Goal: Task Accomplishment & Management: Manage account settings

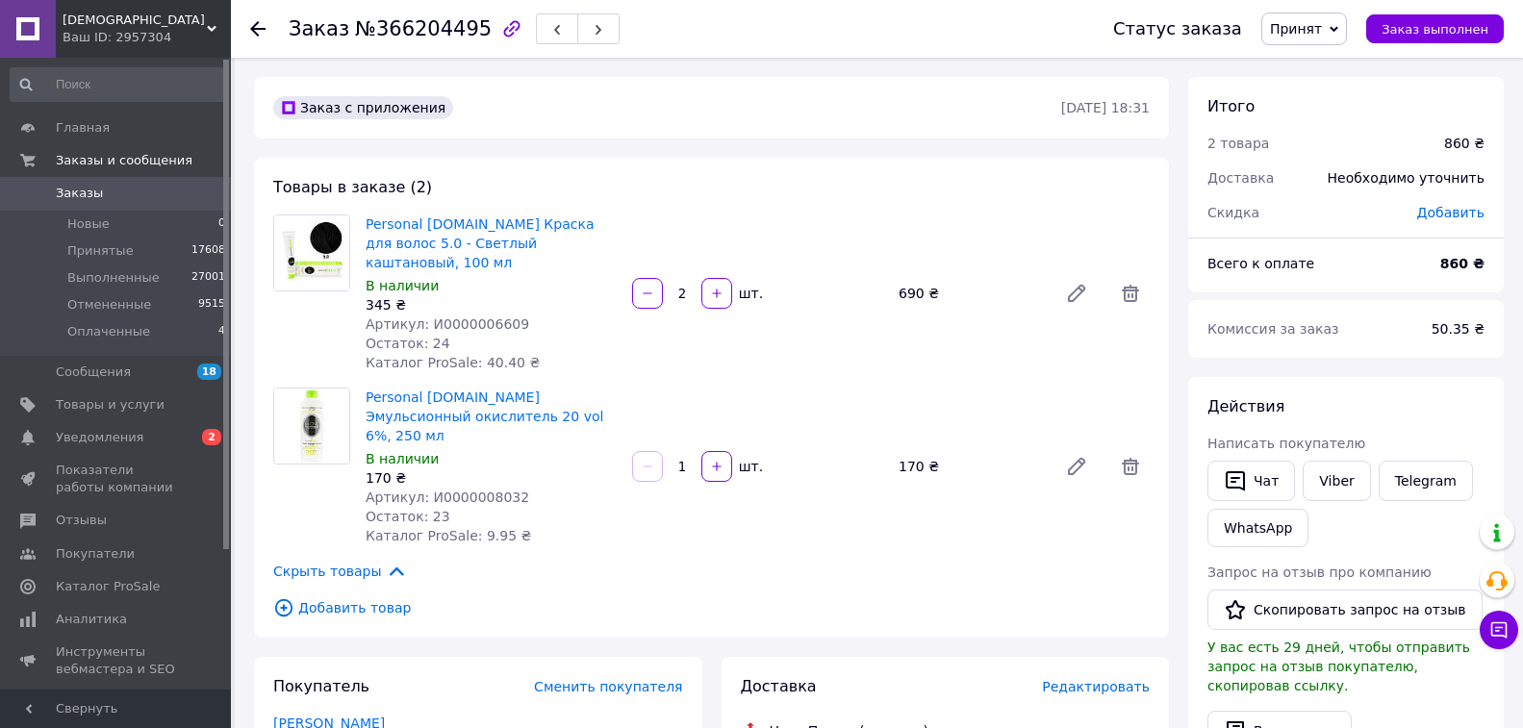
click at [257, 30] on use at bounding box center [257, 28] width 15 height 15
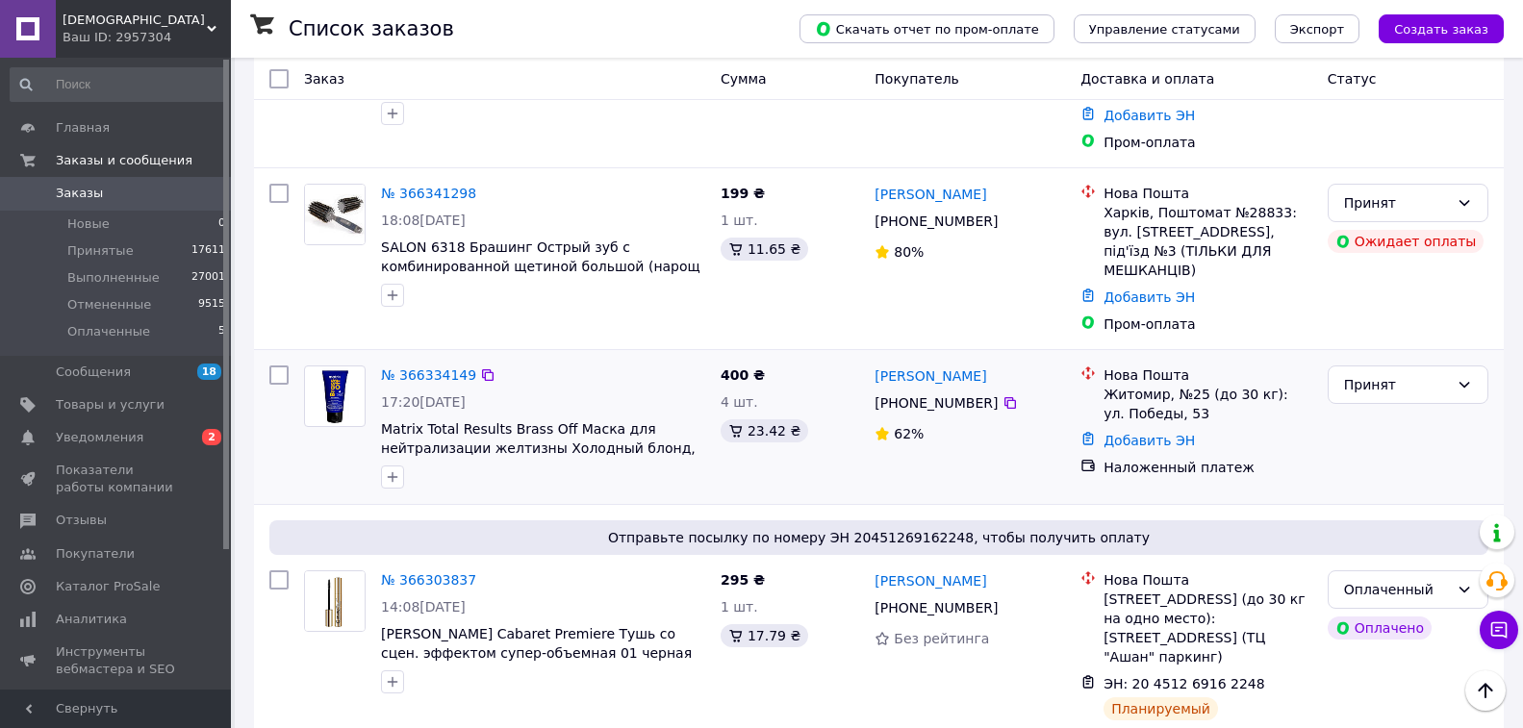
scroll to position [481, 0]
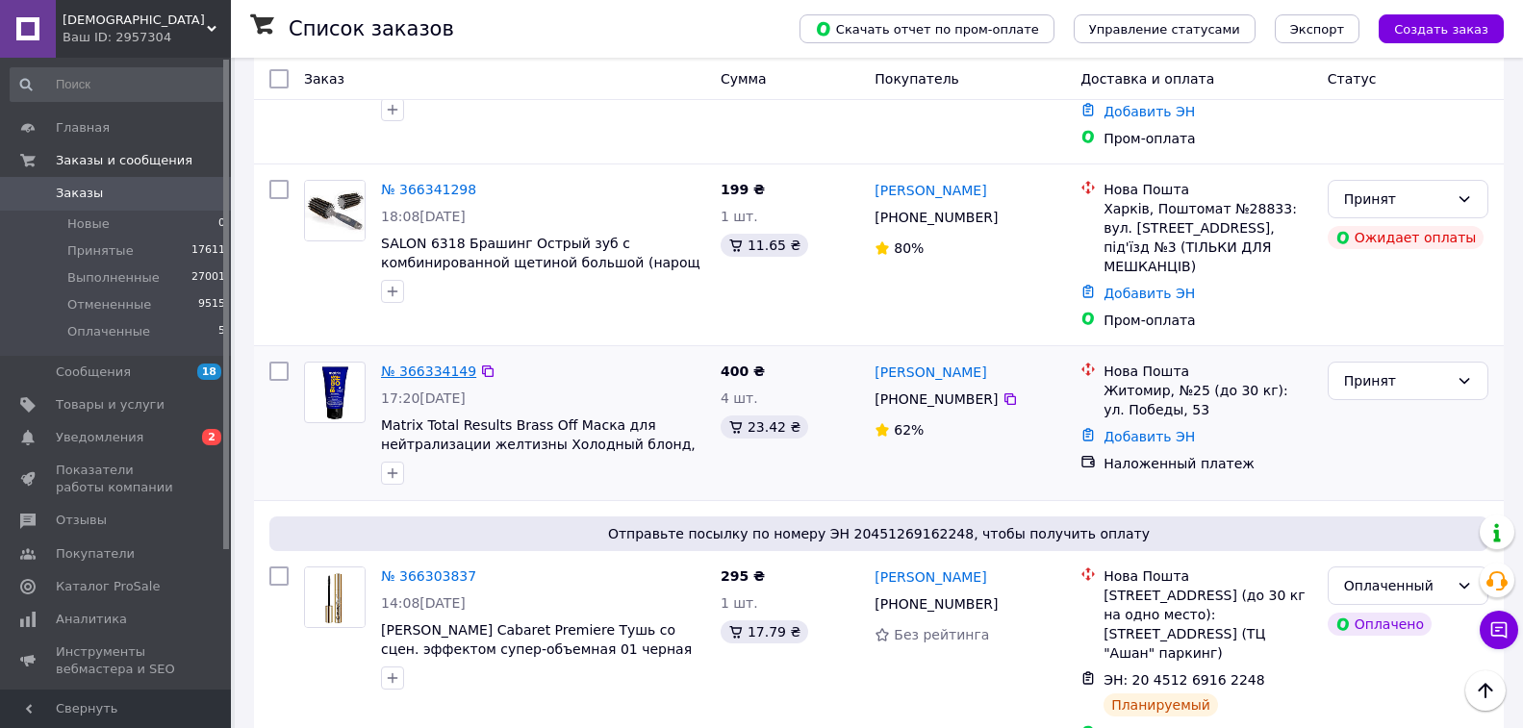
click at [419, 364] on link "№ 366334149" at bounding box center [428, 371] width 95 height 15
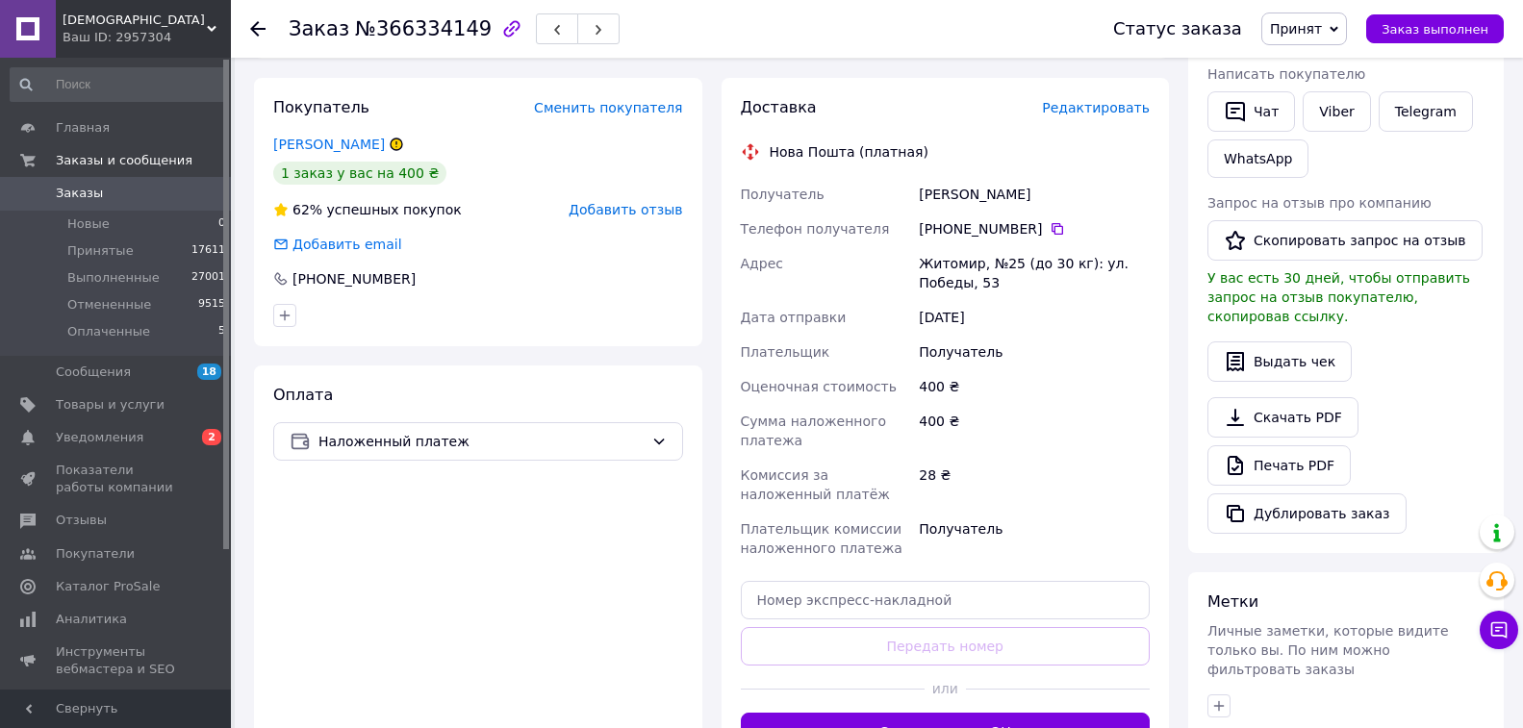
scroll to position [289, 0]
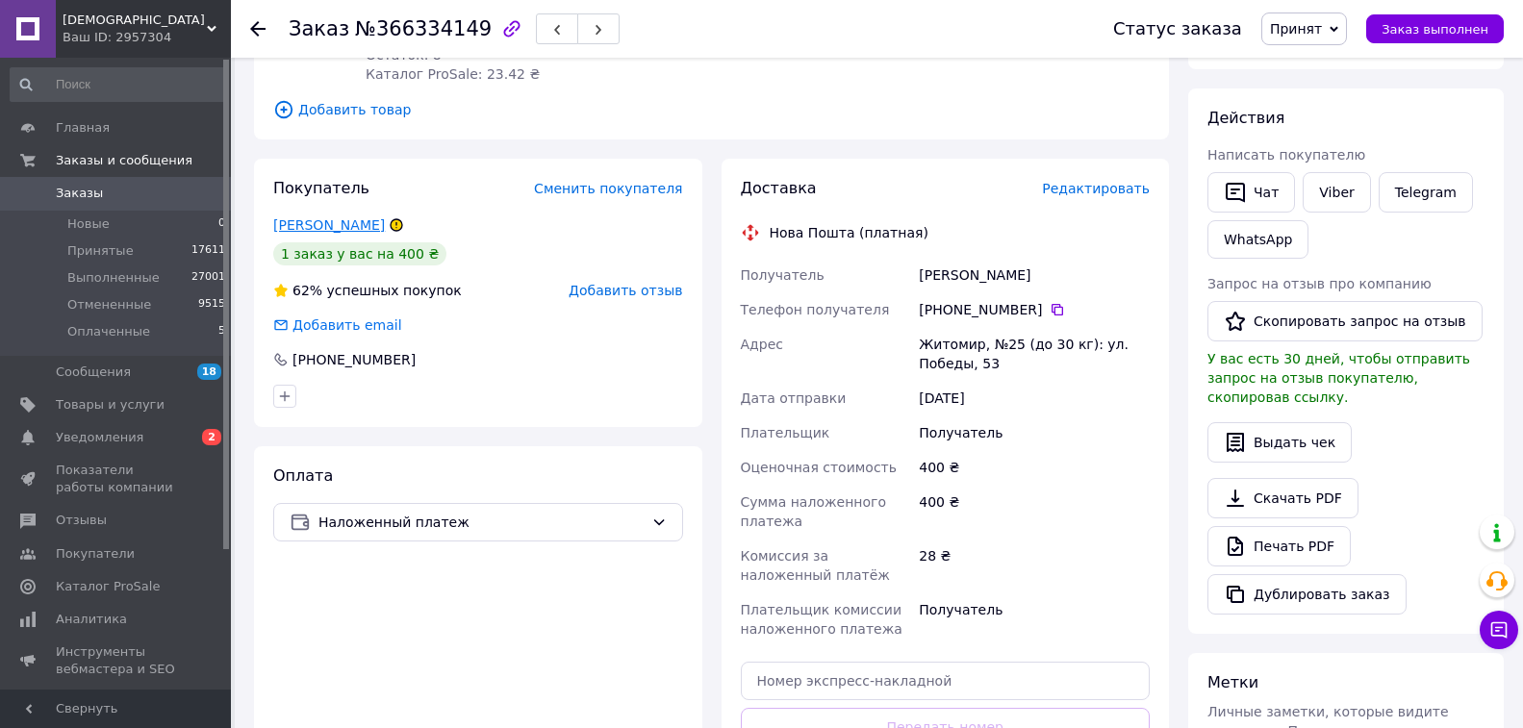
click at [332, 229] on link "[PERSON_NAME]" at bounding box center [329, 224] width 112 height 15
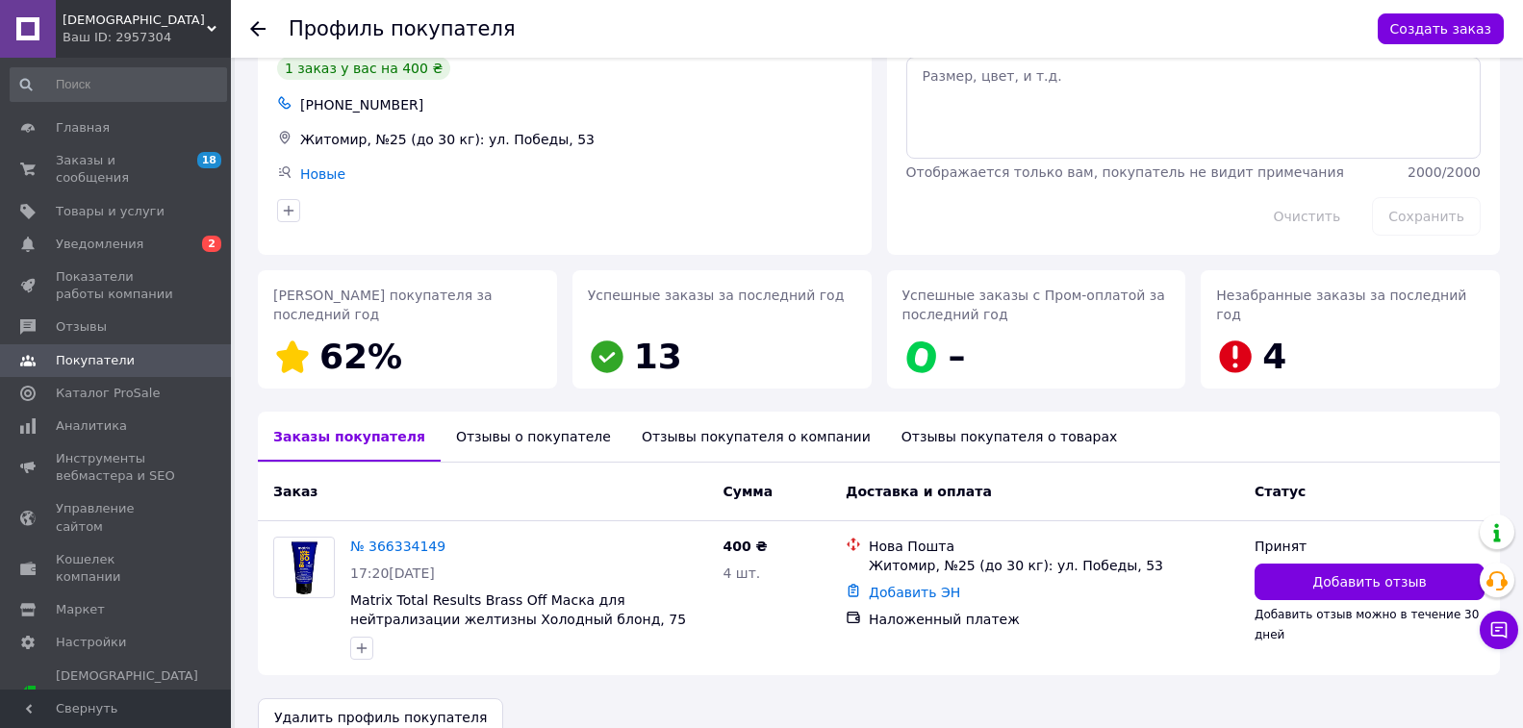
scroll to position [113, 0]
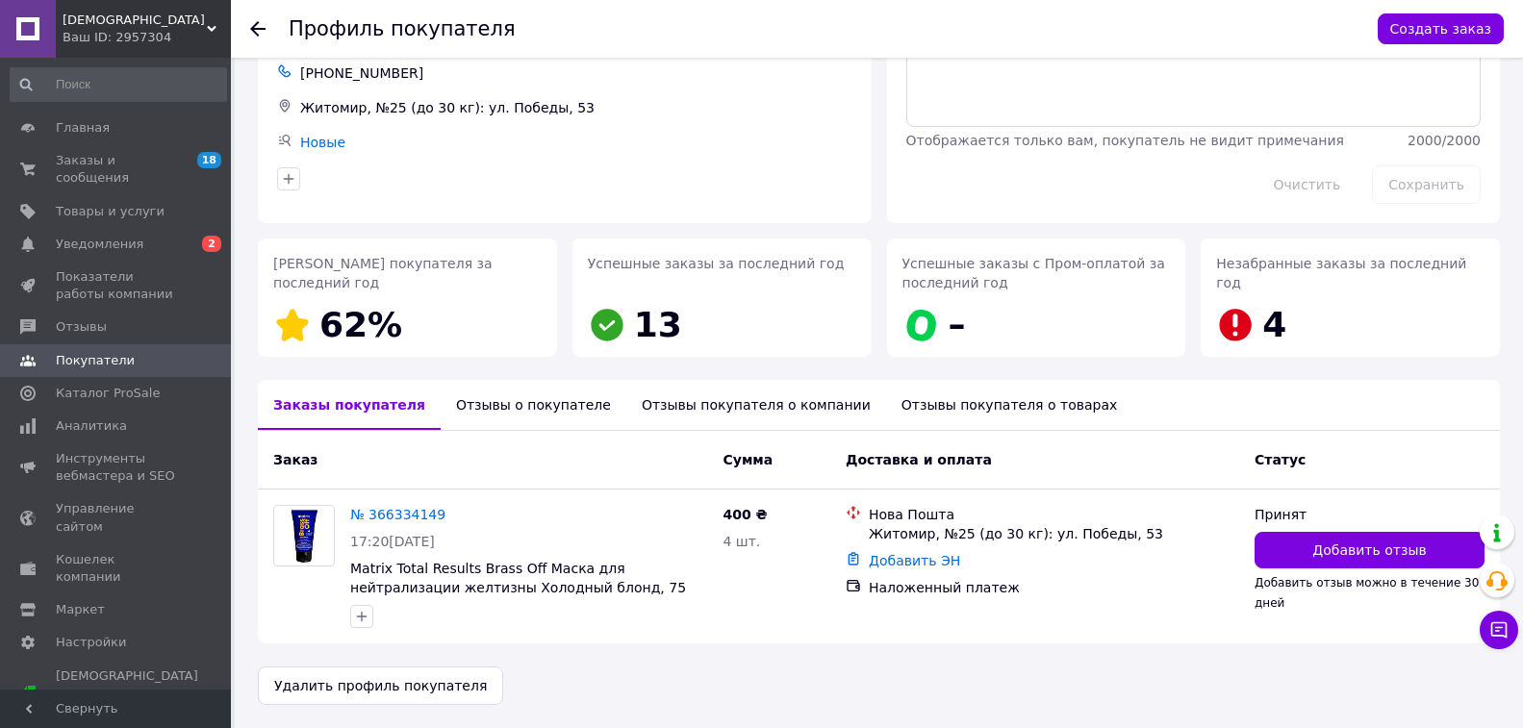
click at [467, 405] on div "Отзывы о покупателе" at bounding box center [534, 405] width 186 height 50
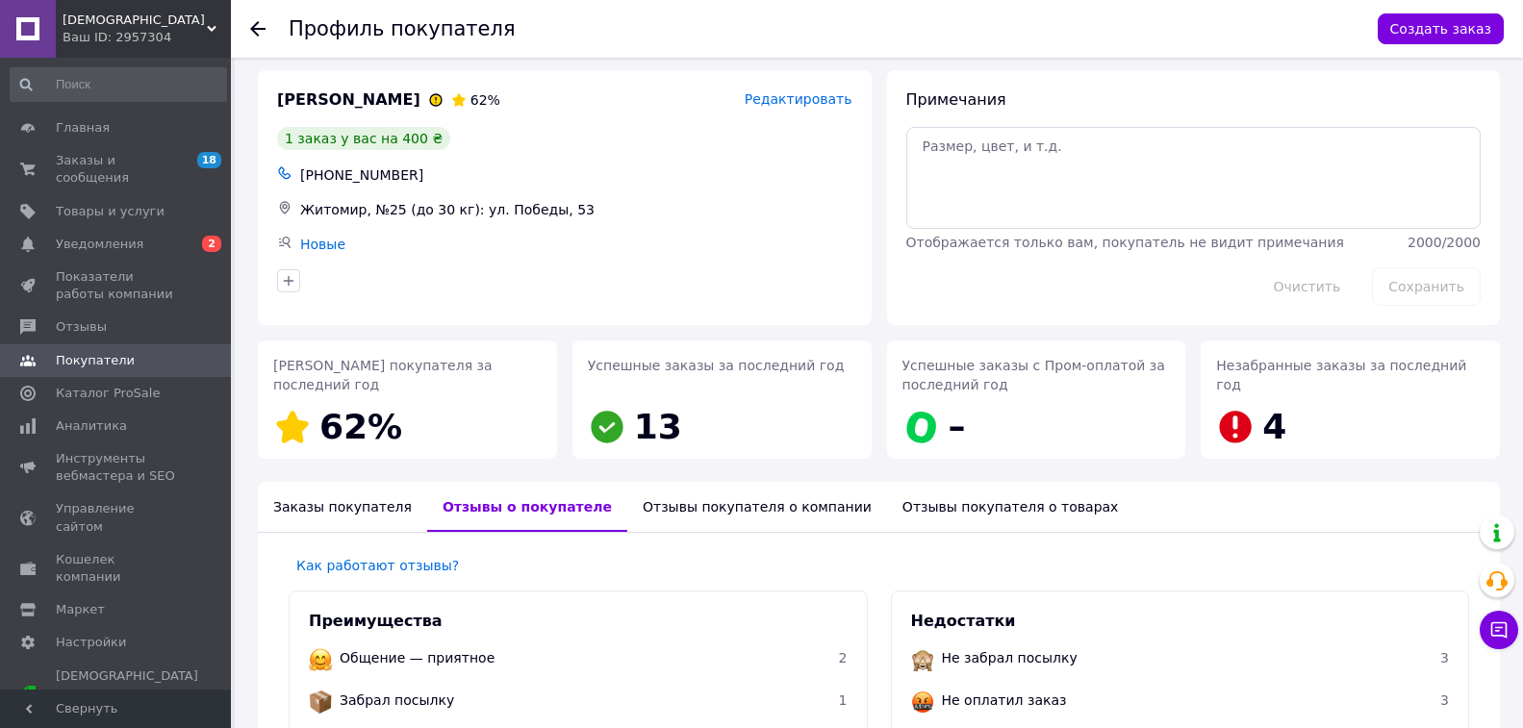
scroll to position [0, 0]
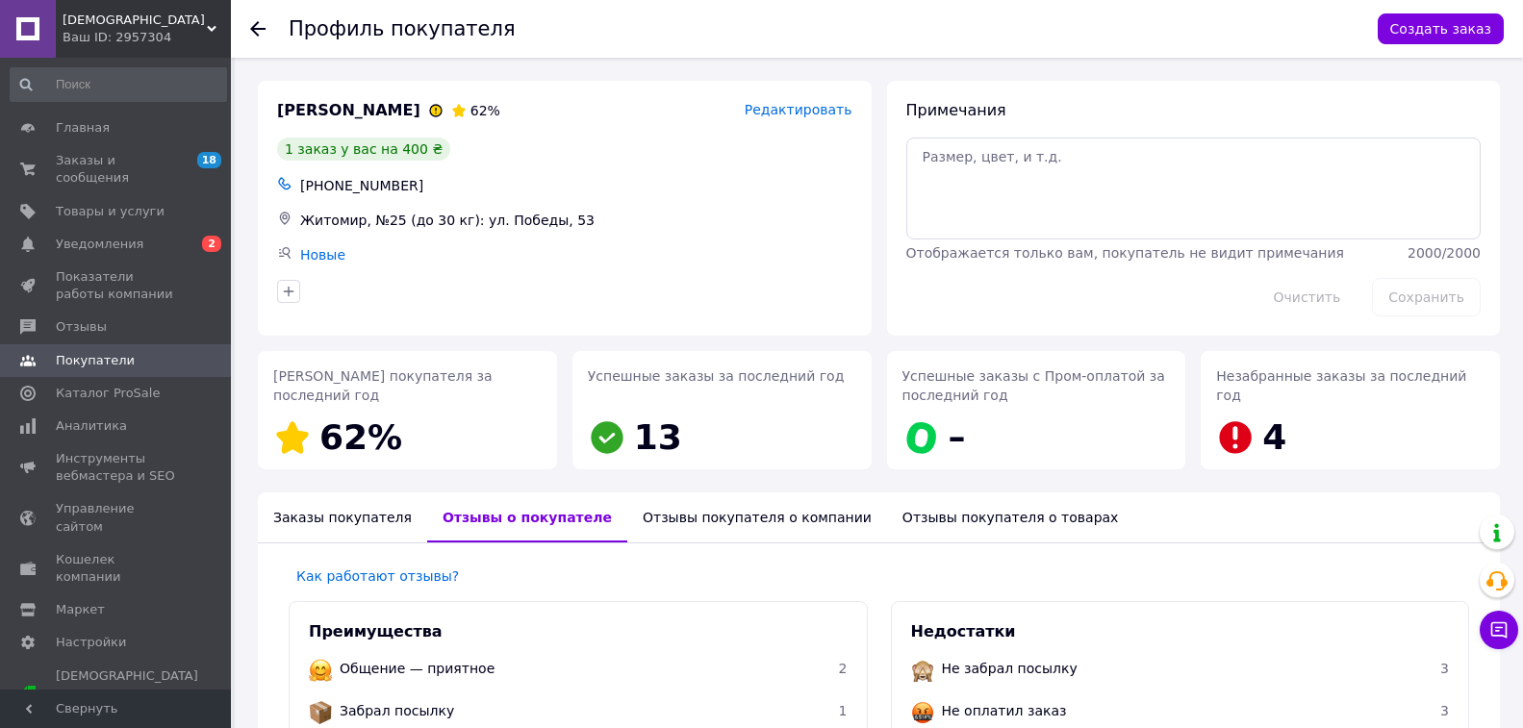
click at [259, 27] on icon at bounding box center [257, 28] width 15 height 15
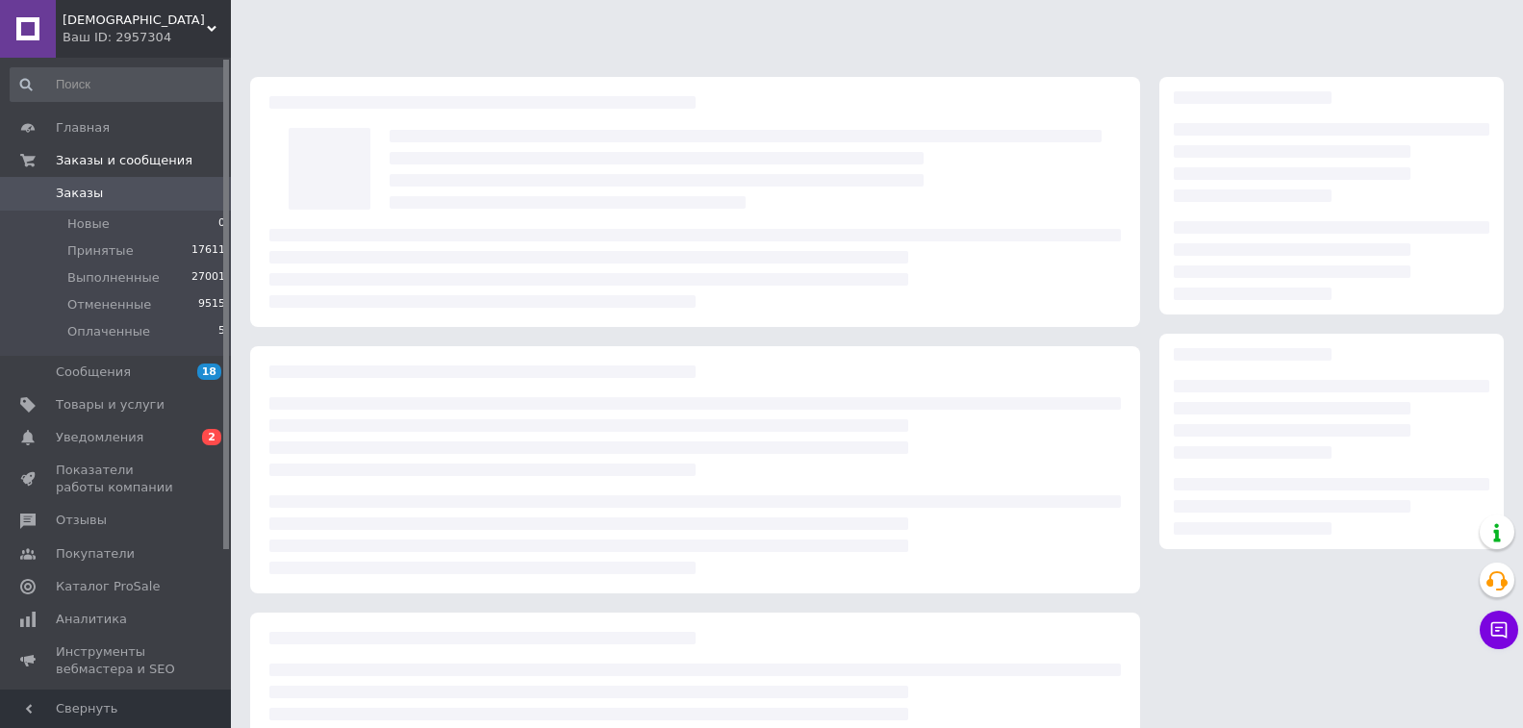
scroll to position [151, 0]
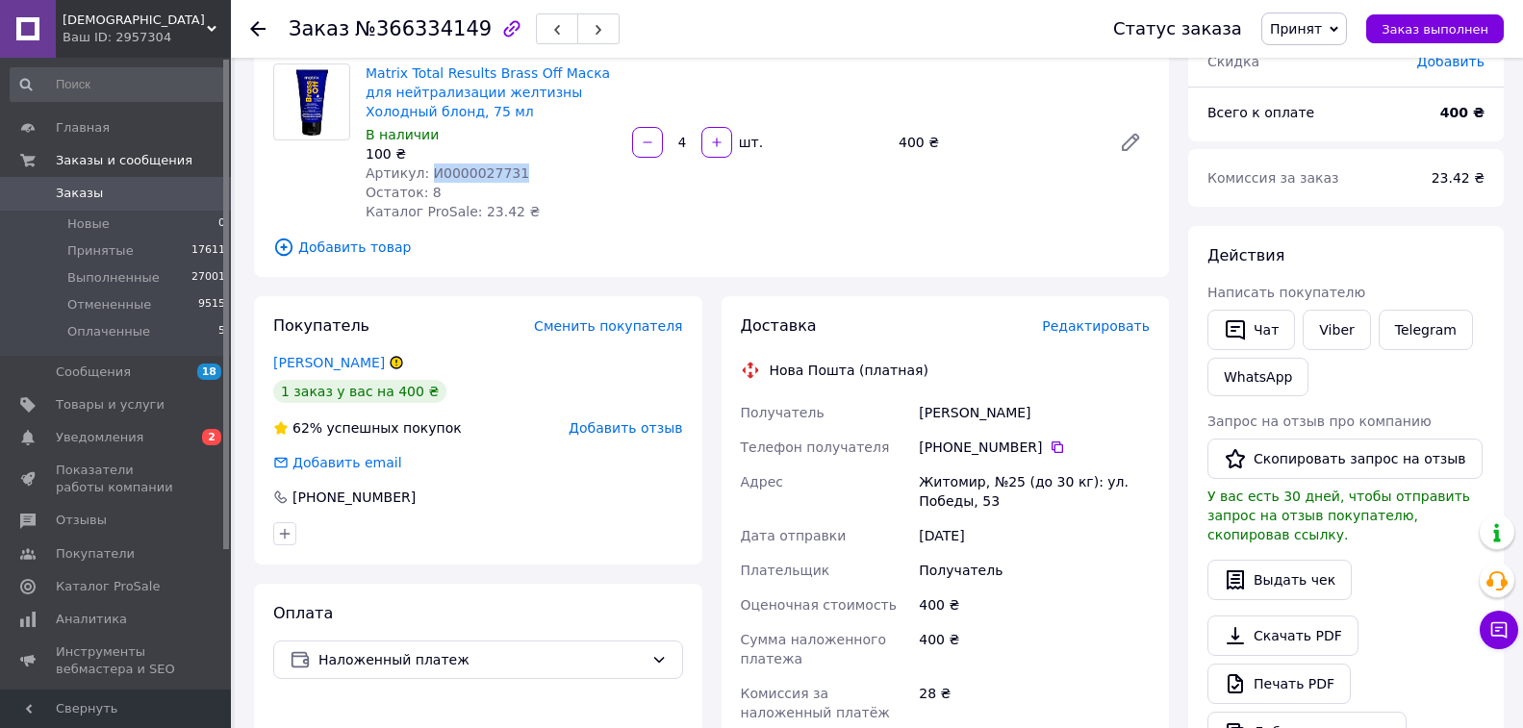
copy span "И0000027731"
drag, startPoint x: 421, startPoint y: 169, endPoint x: 528, endPoint y: 175, distance: 107.0
click at [528, 175] on div "Артикул: И0000027731" at bounding box center [491, 173] width 251 height 19
copy div "Получатель [PERSON_NAME]"
drag, startPoint x: 939, startPoint y: 414, endPoint x: 1036, endPoint y: 419, distance: 97.3
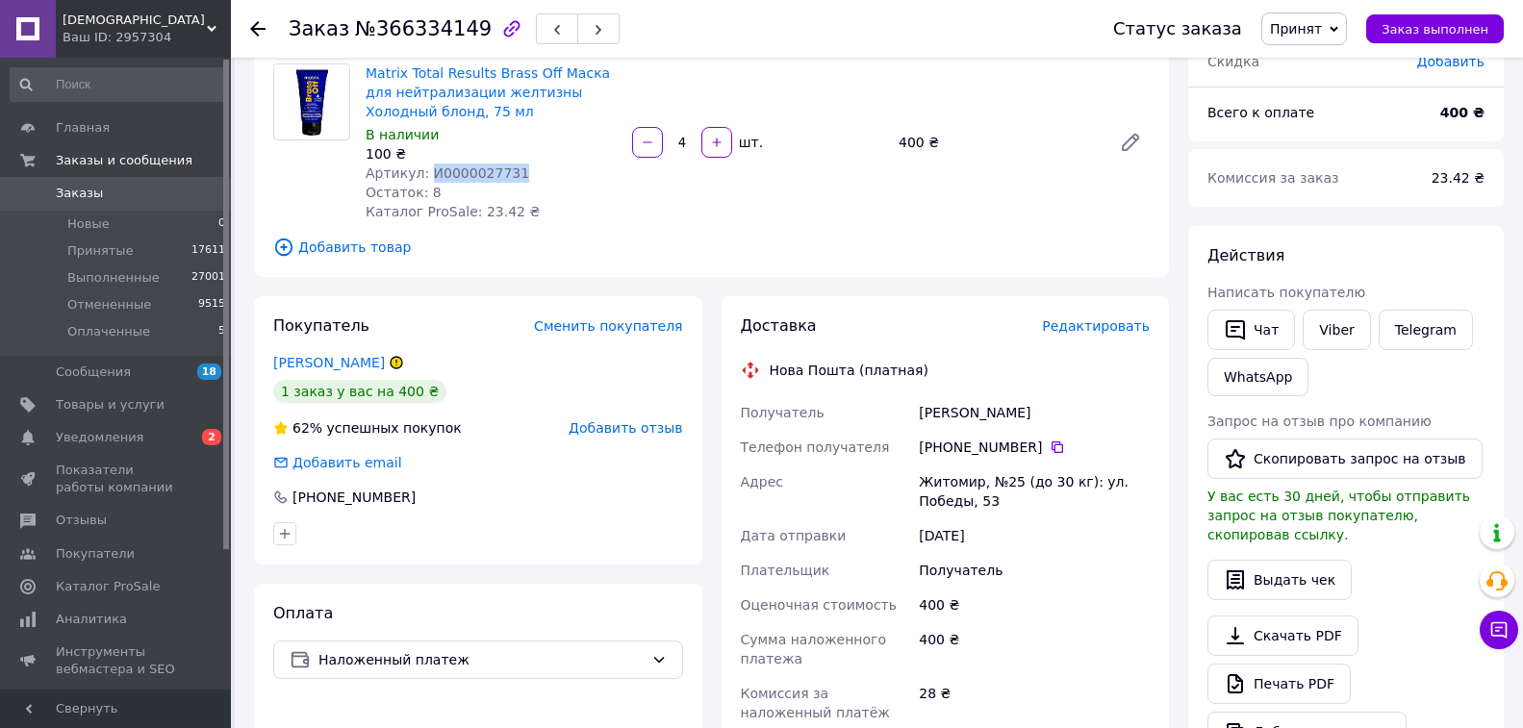
click at [1036, 419] on div "Получатель [PERSON_NAME] Телефон получателя [PHONE_NUMBER]   [PERSON_NAME], №25…" at bounding box center [946, 589] width 418 height 389
drag, startPoint x: 469, startPoint y: 29, endPoint x: 365, endPoint y: 26, distance: 103.9
click at [365, 26] on div "Заказ №366334149" at bounding box center [454, 29] width 331 height 33
copy span "366334149"
drag, startPoint x: 367, startPoint y: 24, endPoint x: 465, endPoint y: 33, distance: 98.5
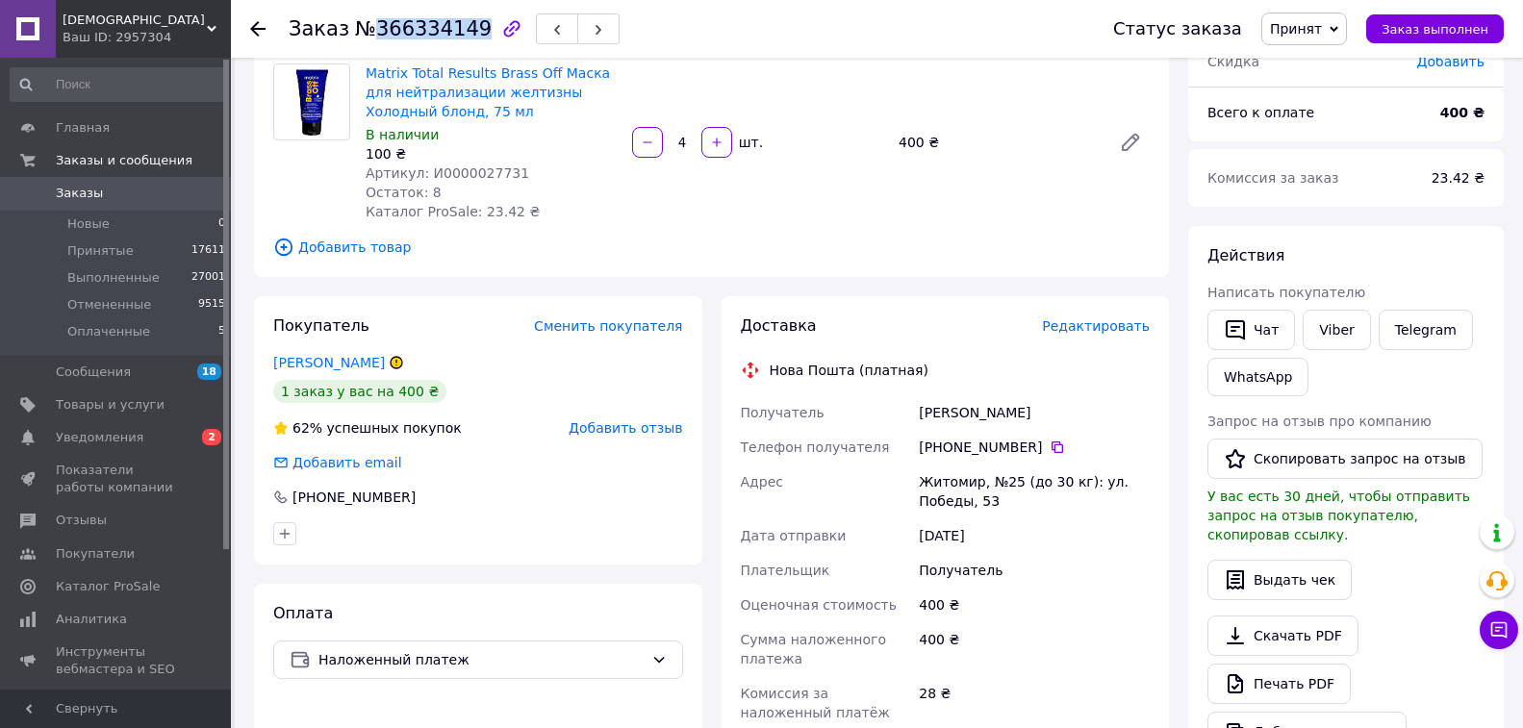
click at [465, 33] on span "№366334149" at bounding box center [423, 28] width 137 height 23
click at [257, 24] on use at bounding box center [257, 28] width 15 height 15
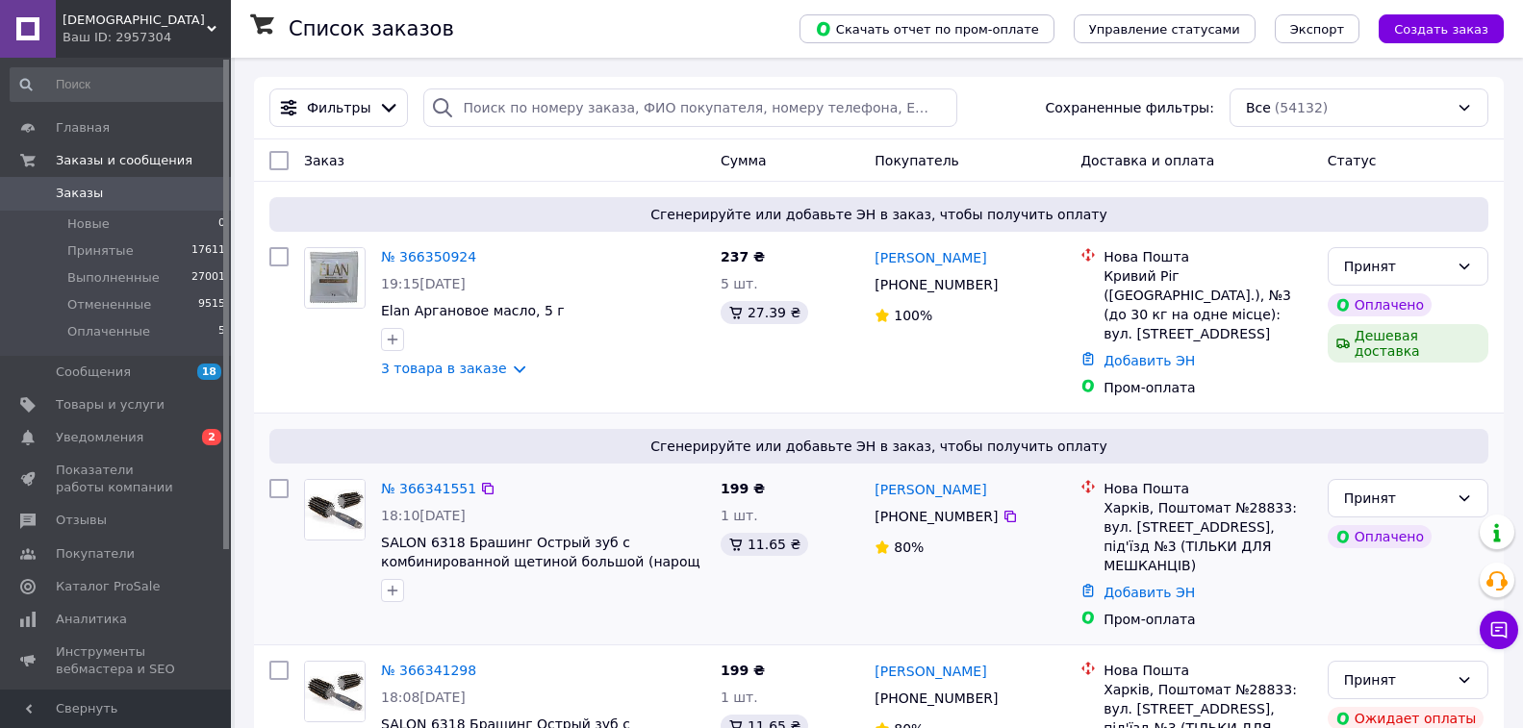
scroll to position [192, 0]
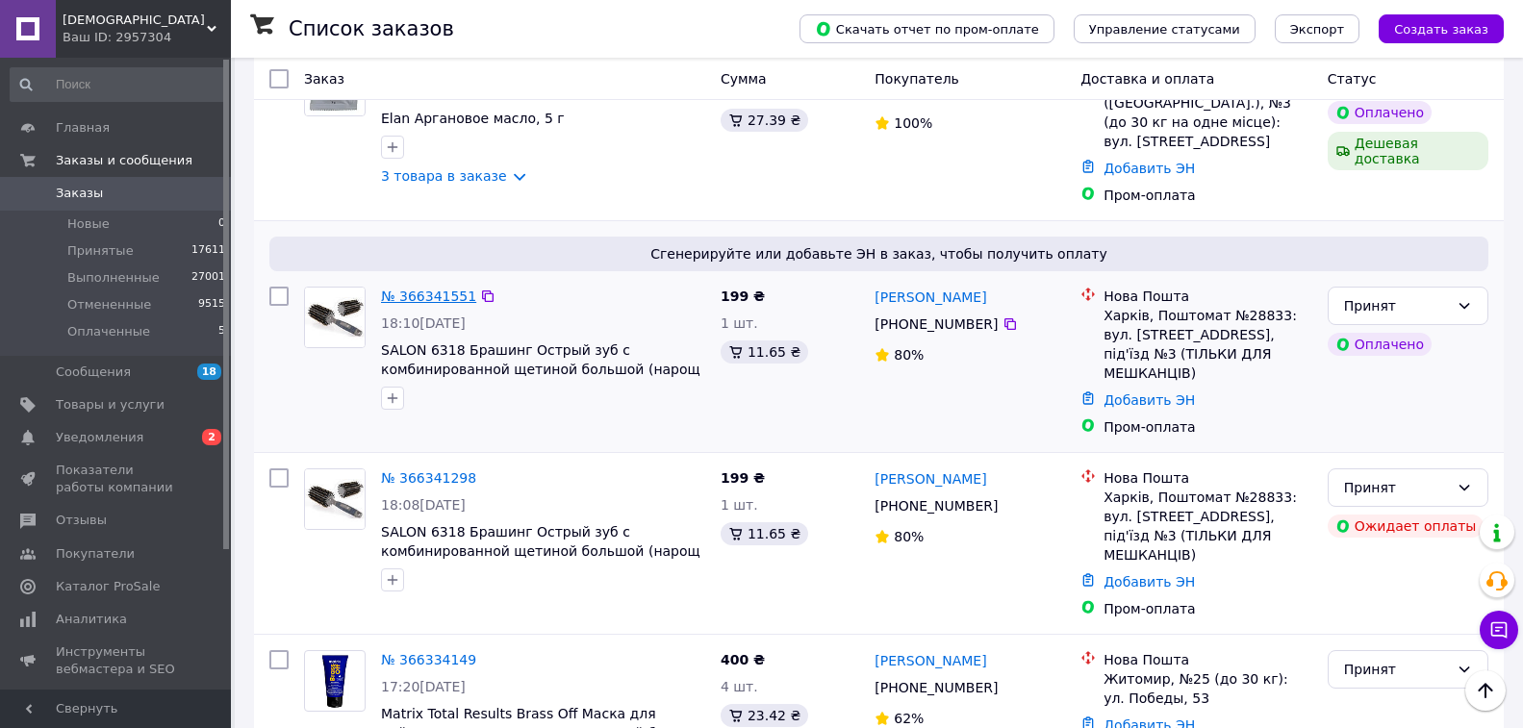
click at [437, 289] on link "№ 366341551" at bounding box center [428, 296] width 95 height 15
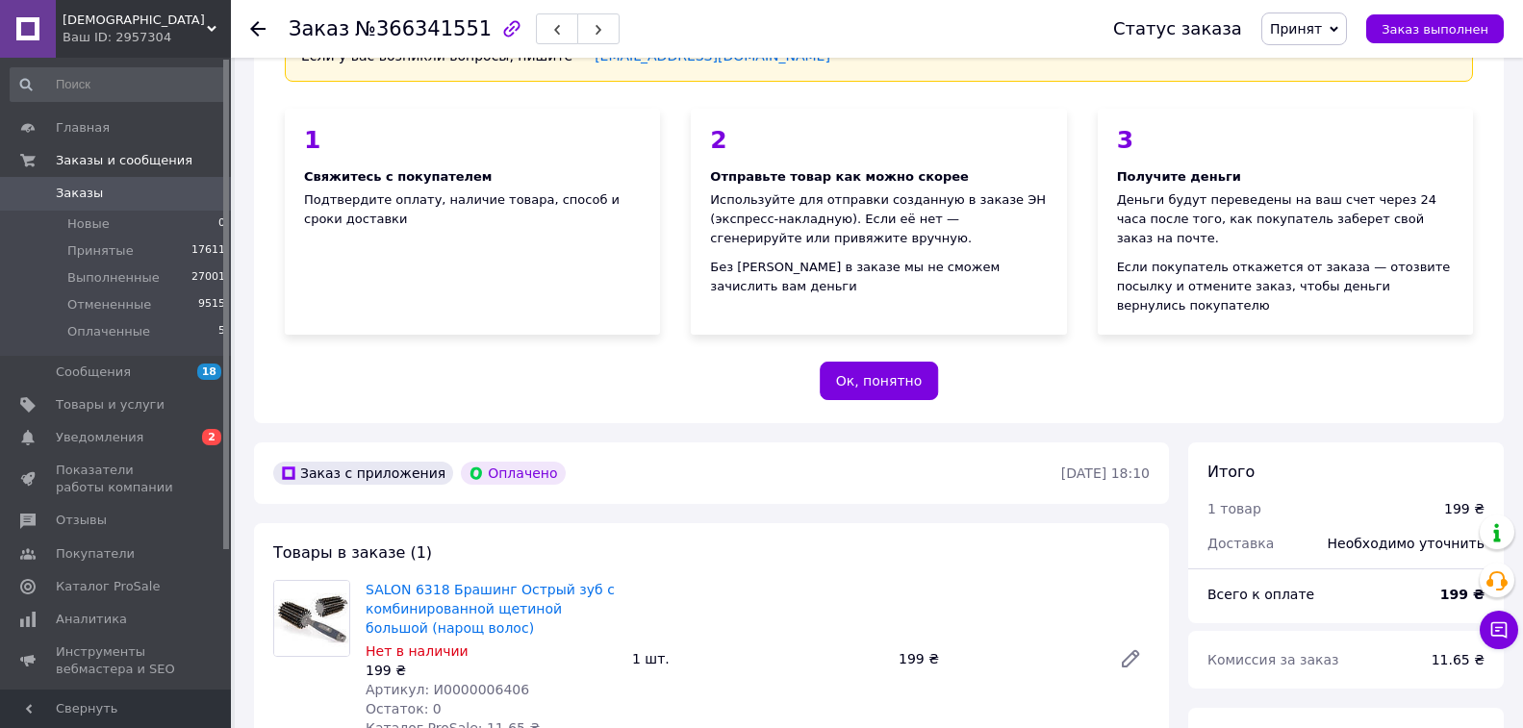
scroll to position [481, 0]
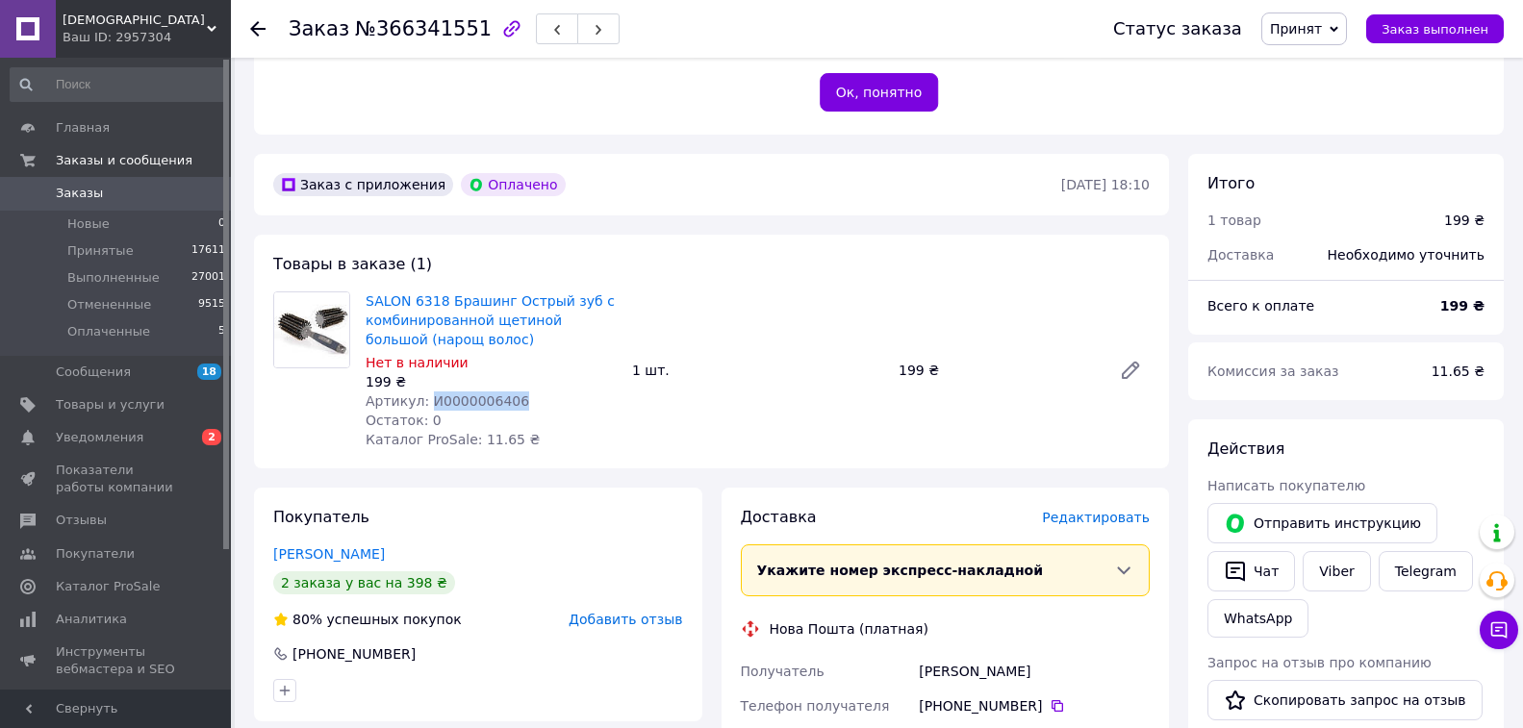
copy span "И0000006406"
drag, startPoint x: 424, startPoint y: 340, endPoint x: 534, endPoint y: 343, distance: 109.8
click at [534, 392] on div "Артикул: И0000006406" at bounding box center [491, 401] width 251 height 19
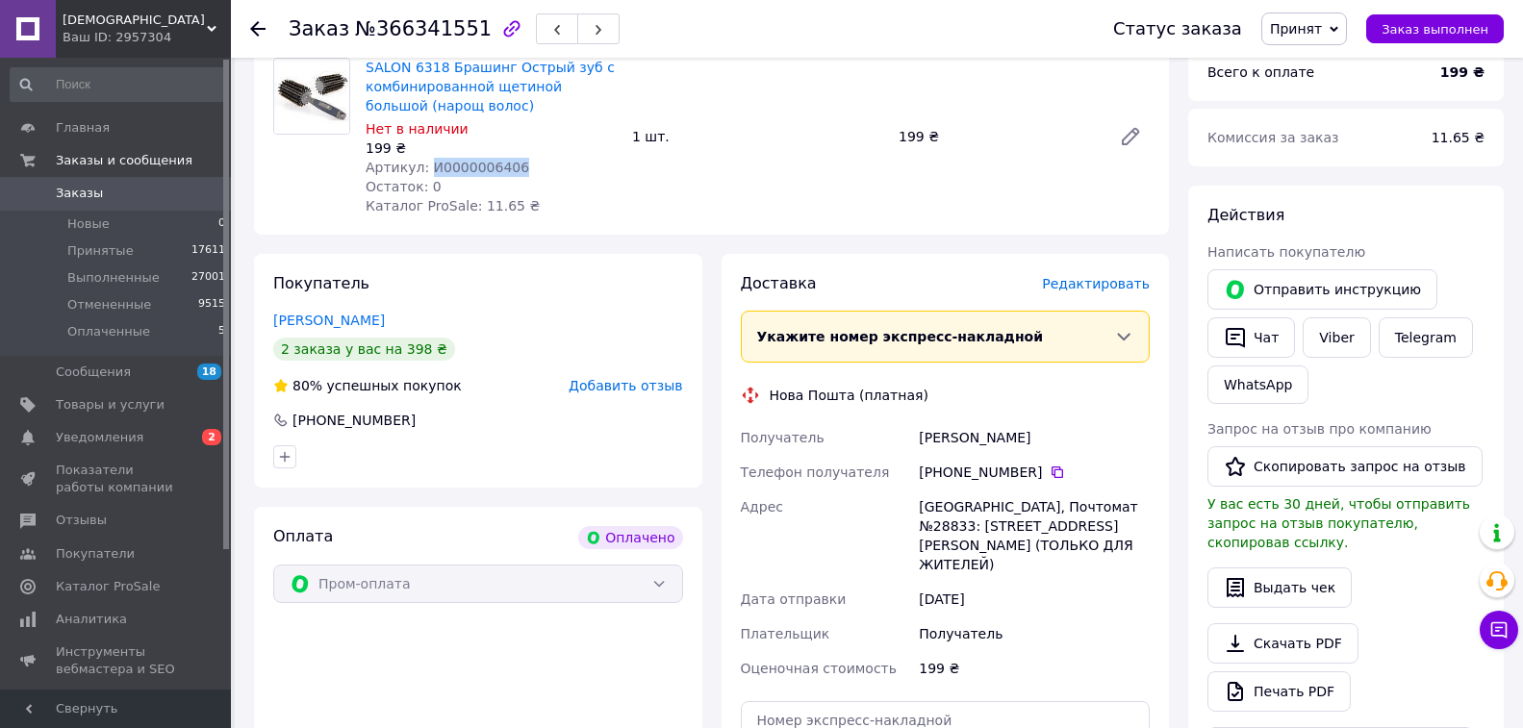
scroll to position [770, 0]
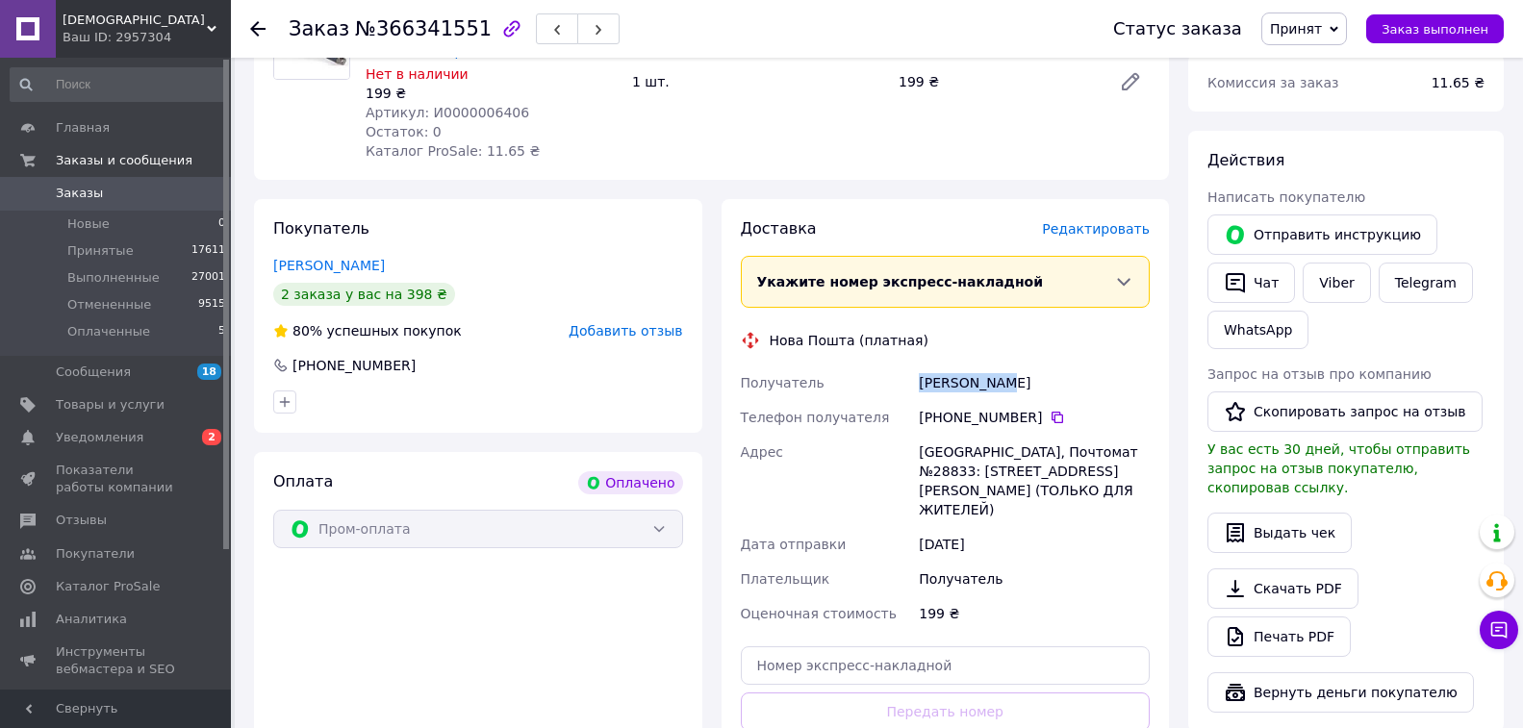
drag, startPoint x: 911, startPoint y: 323, endPoint x: 1031, endPoint y: 320, distance: 120.3
click at [1031, 366] on div "Получатель [PERSON_NAME] Телефон получателя [PHONE_NUMBER]   [PERSON_NAME], Поч…" at bounding box center [946, 499] width 418 height 266
copy div "Получатель [PERSON_NAME]"
copy div "Телефон получателя [PHONE_NUMBER]"
drag, startPoint x: 910, startPoint y: 365, endPoint x: 1029, endPoint y: 373, distance: 119.6
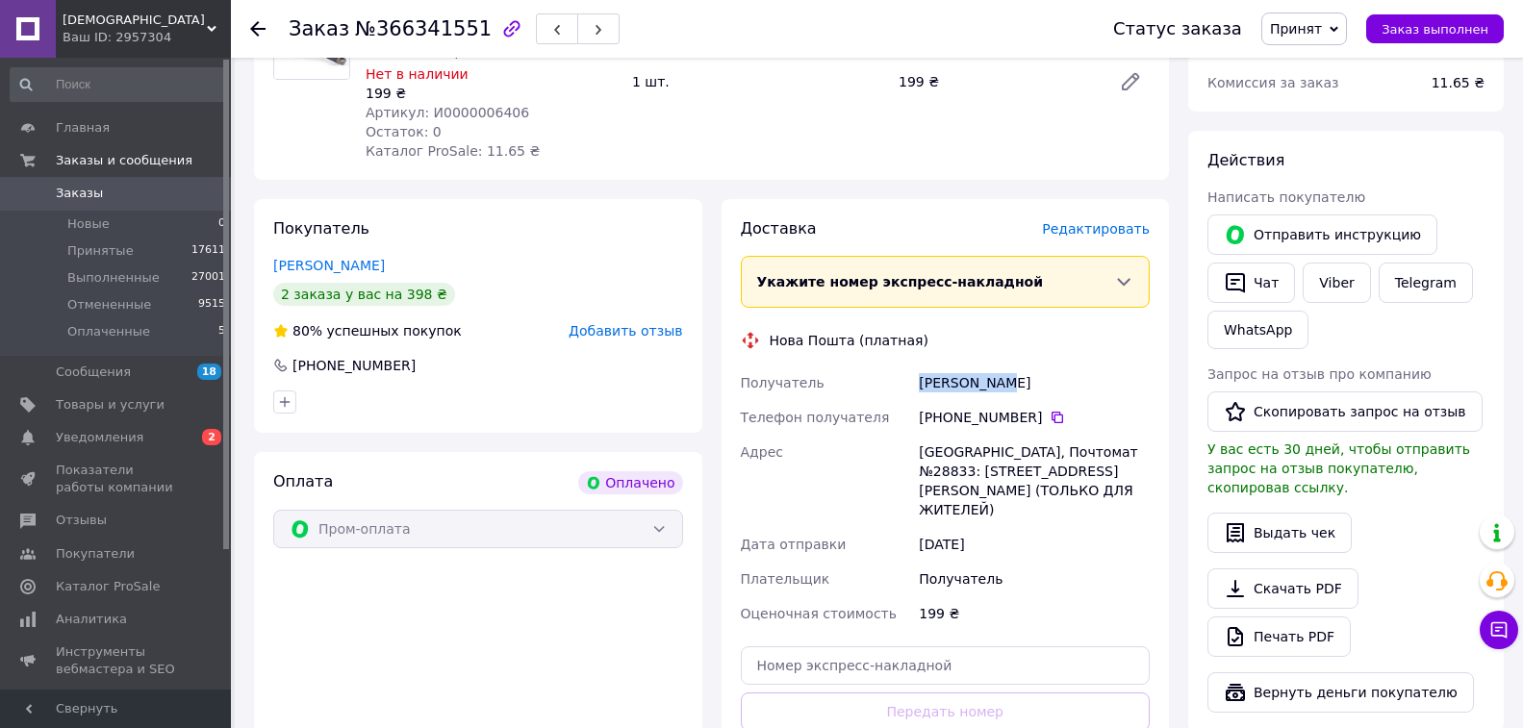
click at [1029, 373] on div "Получатель [PERSON_NAME] Телефон получателя [PHONE_NUMBER]   [PERSON_NAME], Поч…" at bounding box center [946, 499] width 418 height 266
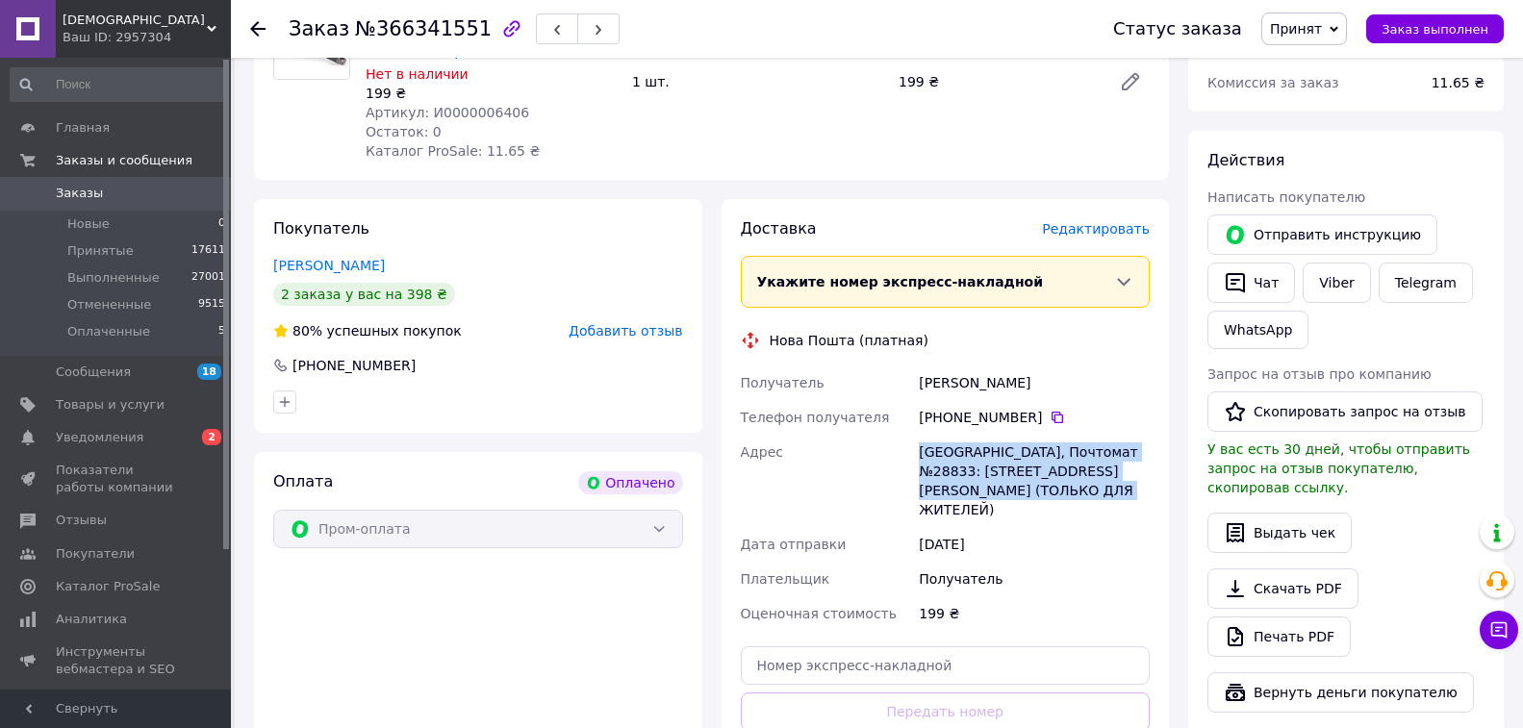
copy div "[PERSON_NAME], Почтомат №28833: [STREET_ADDRESS][PERSON_NAME] (ТОЛЬКО ДЛЯ ЖИТЕЛ…"
drag, startPoint x: 913, startPoint y: 386, endPoint x: 1086, endPoint y: 438, distance: 180.8
click at [1086, 438] on div "Получатель [PERSON_NAME] Телефон получателя [PHONE_NUMBER]   [PERSON_NAME], Поч…" at bounding box center [946, 499] width 418 height 266
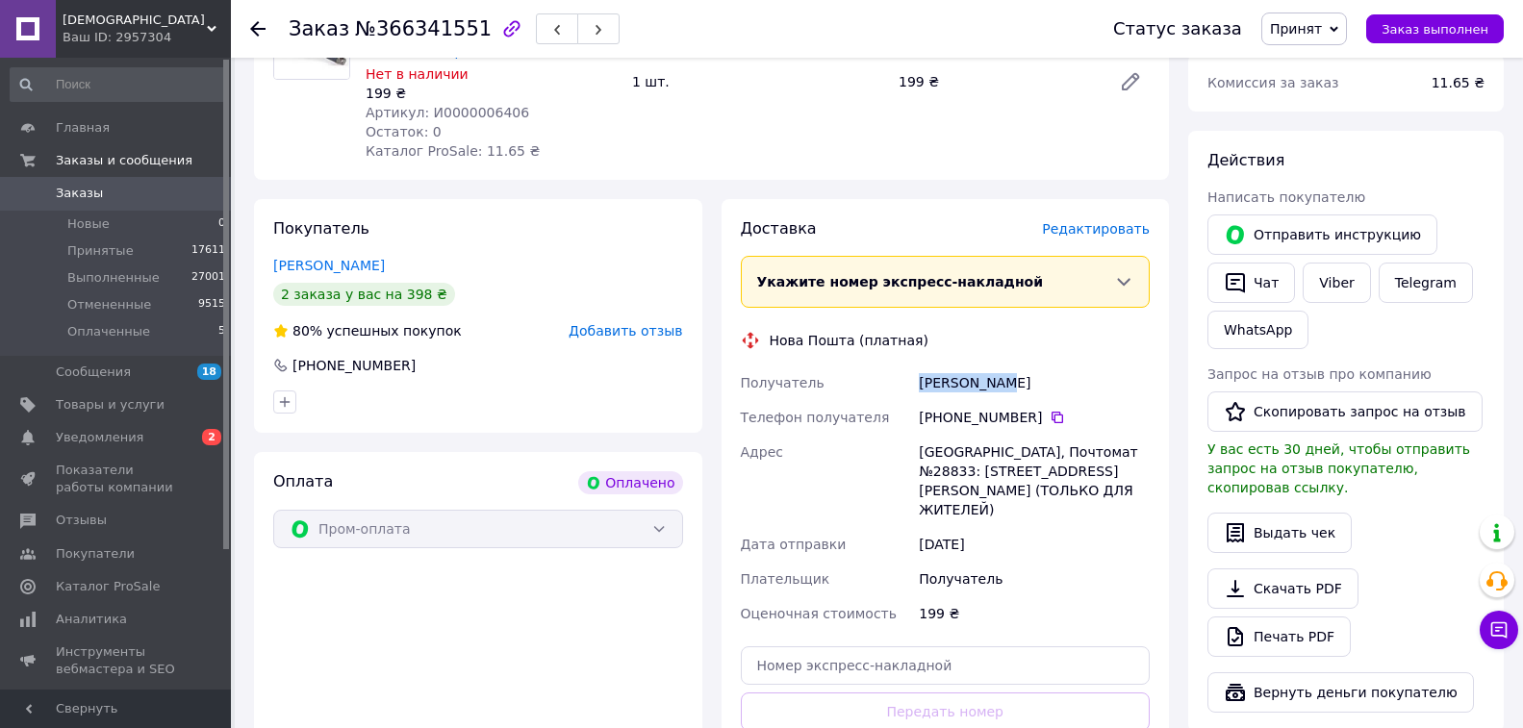
copy div "Получатель [PERSON_NAME]"
drag, startPoint x: 927, startPoint y: 321, endPoint x: 1028, endPoint y: 334, distance: 101.8
click at [1028, 366] on div "Получатель [PERSON_NAME] Телефон получателя [PHONE_NUMBER]   [PERSON_NAME], Поч…" at bounding box center [946, 499] width 418 height 266
drag, startPoint x: 468, startPoint y: 26, endPoint x: 450, endPoint y: 35, distance: 19.4
click at [450, 35] on div "Заказ №366341551" at bounding box center [454, 29] width 331 height 33
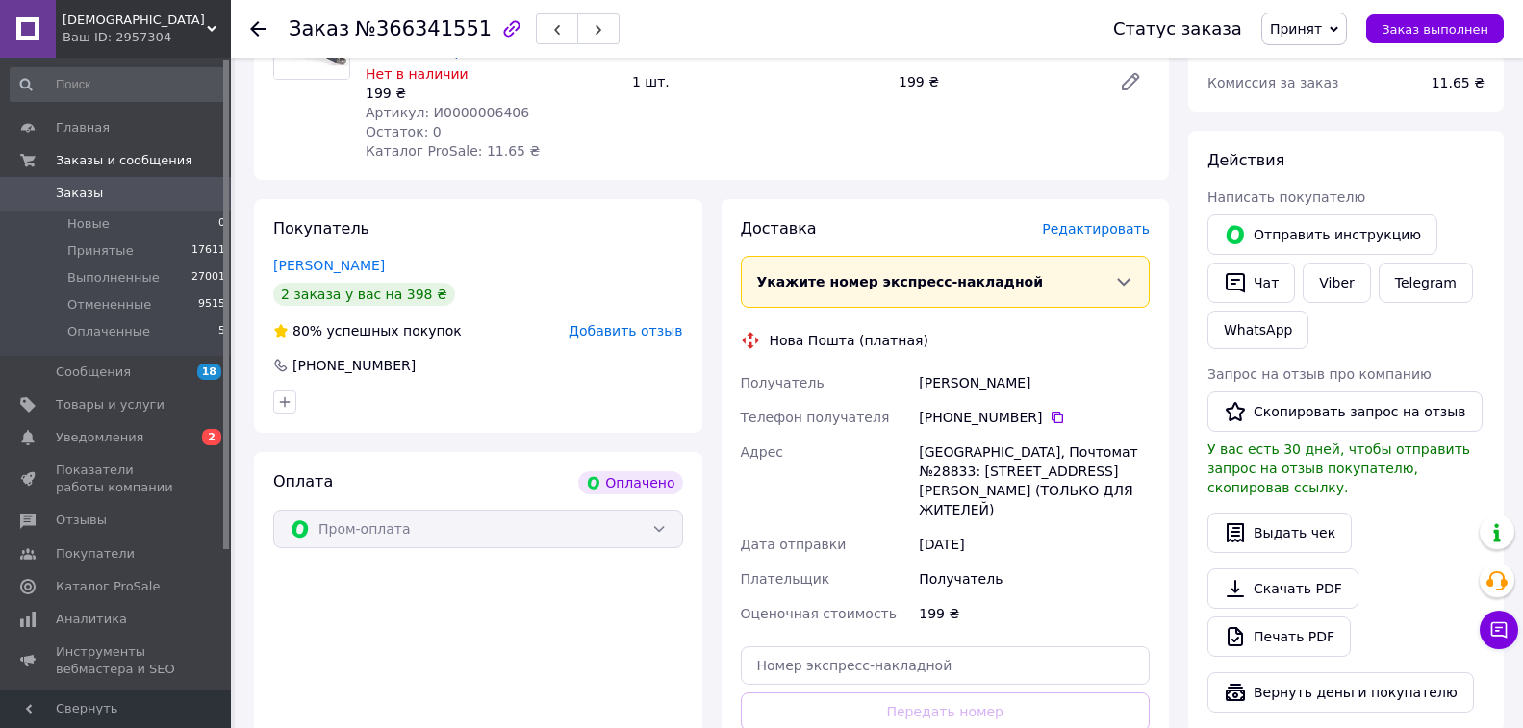
click at [711, 21] on div "Заказ №366341551" at bounding box center [682, 29] width 786 height 58
drag, startPoint x: 470, startPoint y: 28, endPoint x: 374, endPoint y: 32, distance: 95.3
click at [374, 32] on div "Заказ №366341551" at bounding box center [454, 29] width 331 height 33
copy span "№366341551"
drag, startPoint x: 346, startPoint y: 26, endPoint x: 465, endPoint y: 33, distance: 118.5
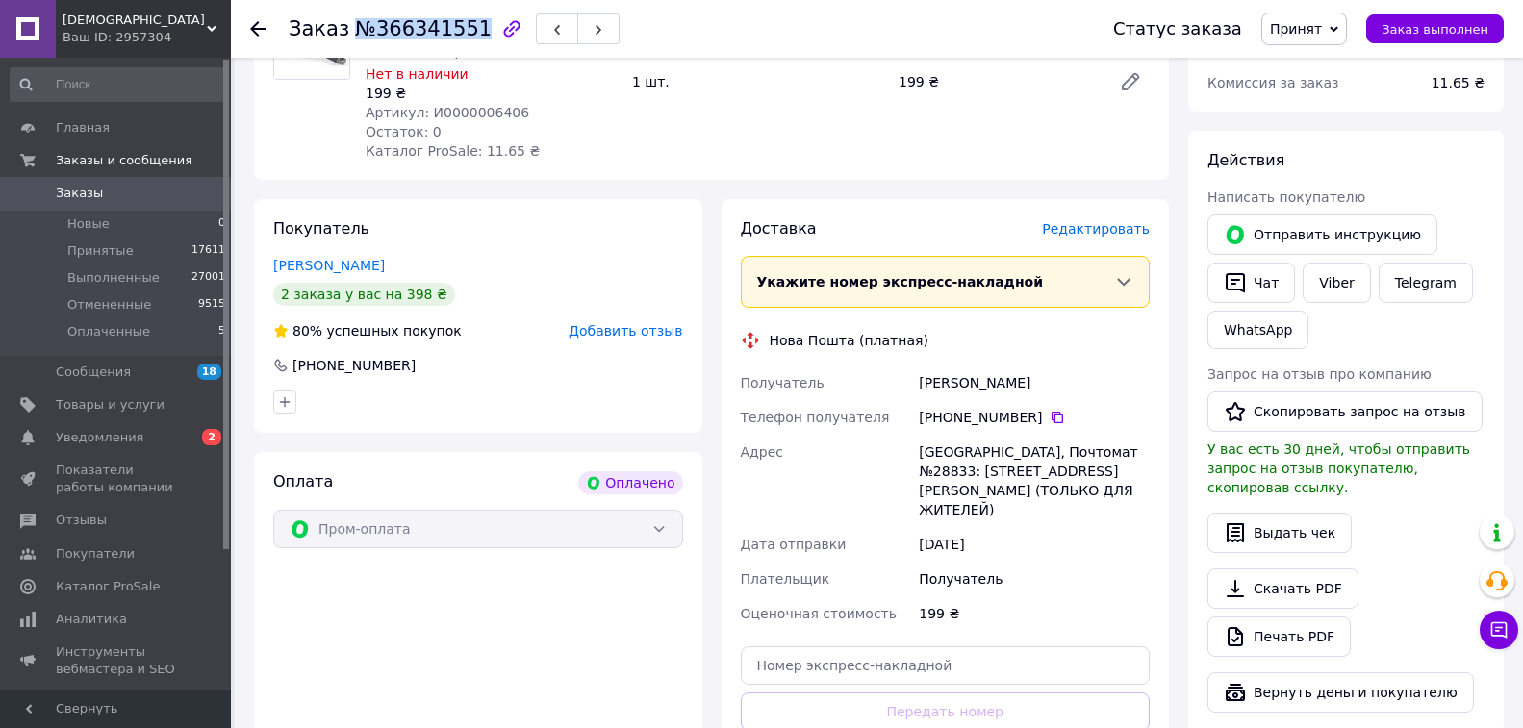
click at [465, 33] on span "№366341551" at bounding box center [423, 28] width 137 height 23
click at [256, 23] on use at bounding box center [257, 28] width 15 height 15
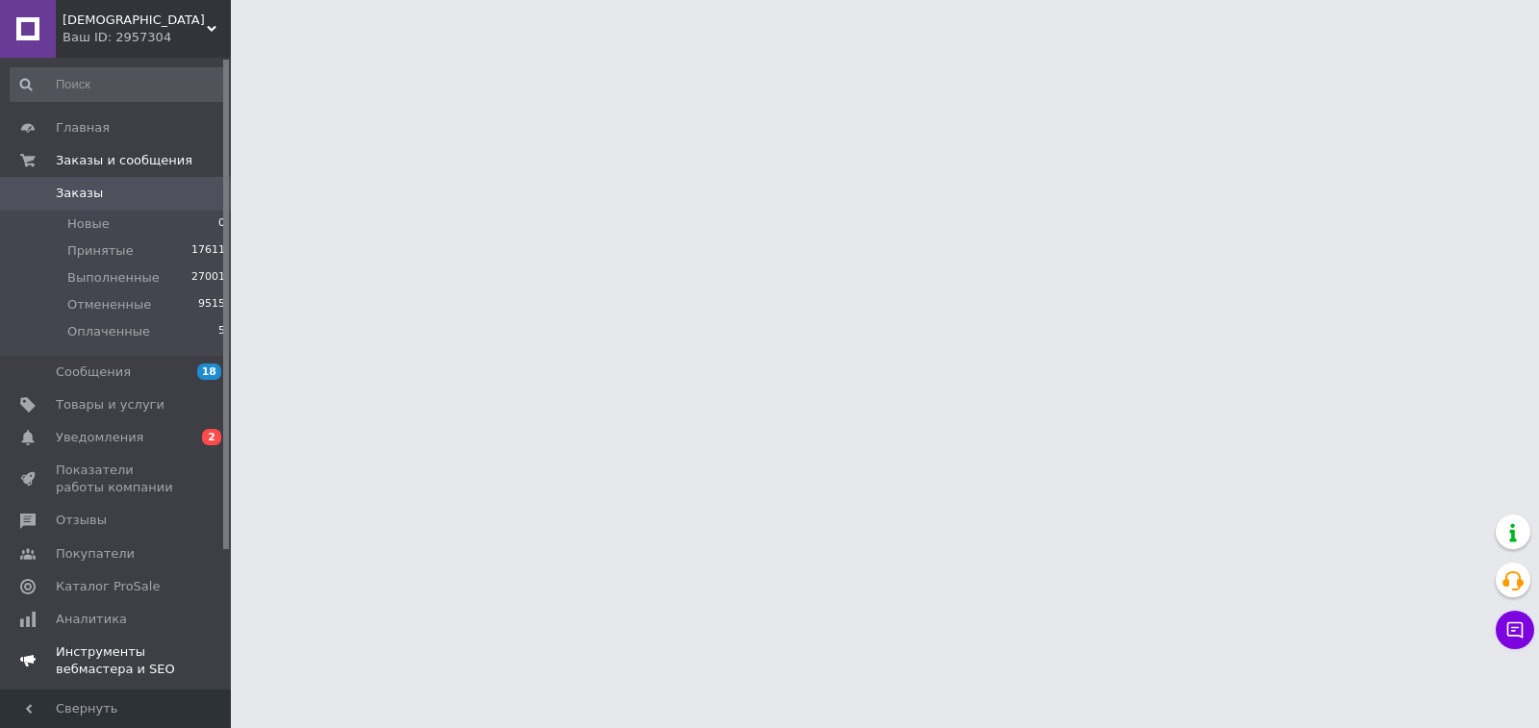
click at [93, 432] on span "Уведомления" at bounding box center [100, 437] width 88 height 17
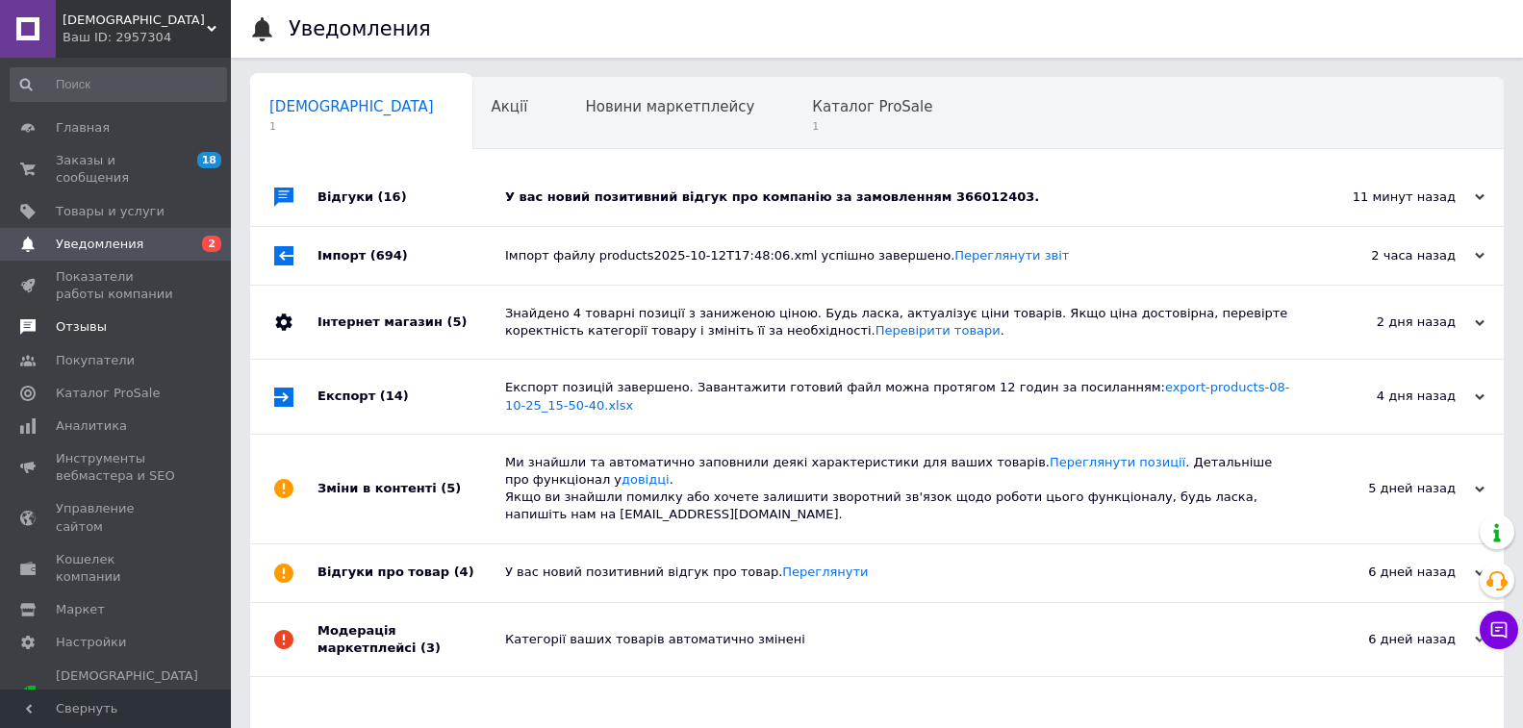
click at [84, 318] on span "Отзывы" at bounding box center [81, 326] width 51 height 17
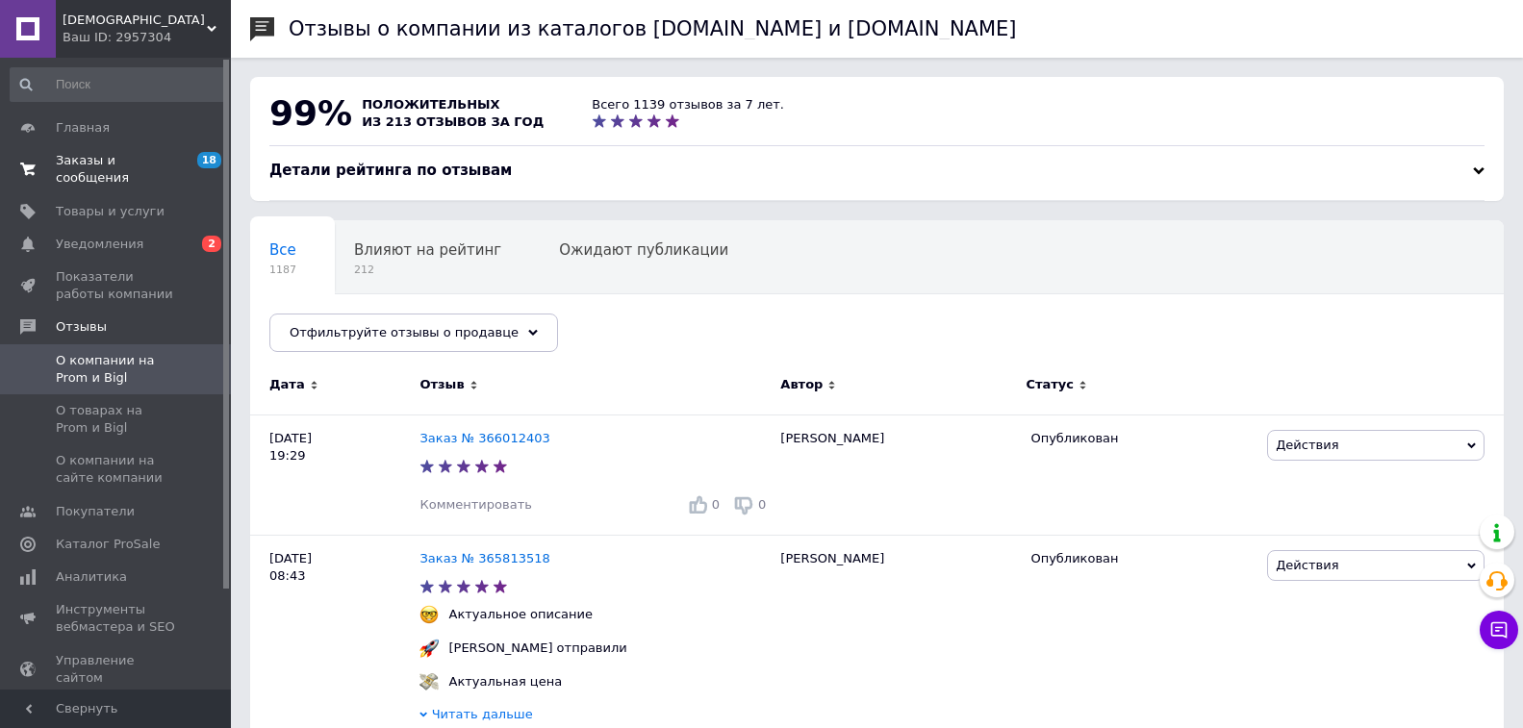
click at [94, 160] on span "Заказы и сообщения" at bounding box center [117, 169] width 122 height 35
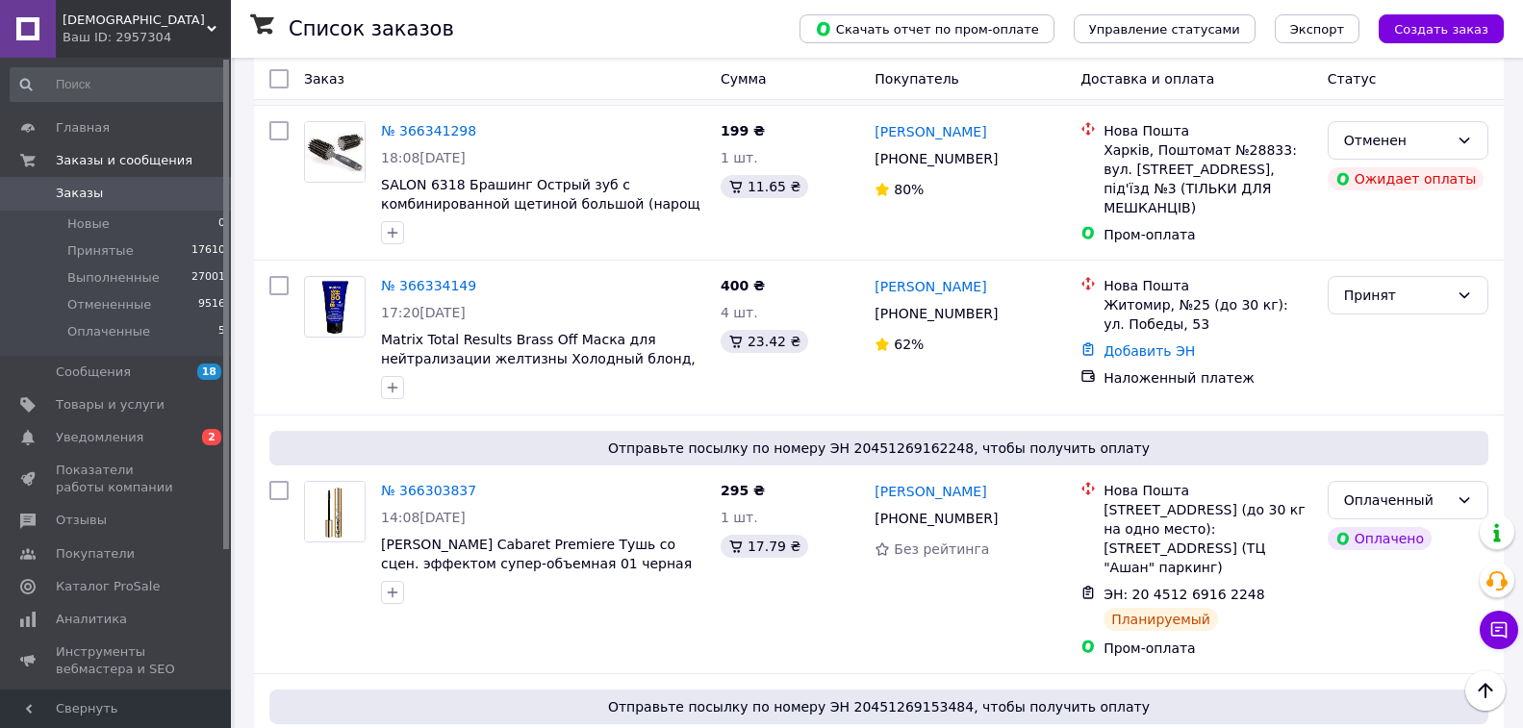
scroll to position [192, 0]
